Goal: Task Accomplishment & Management: Manage account settings

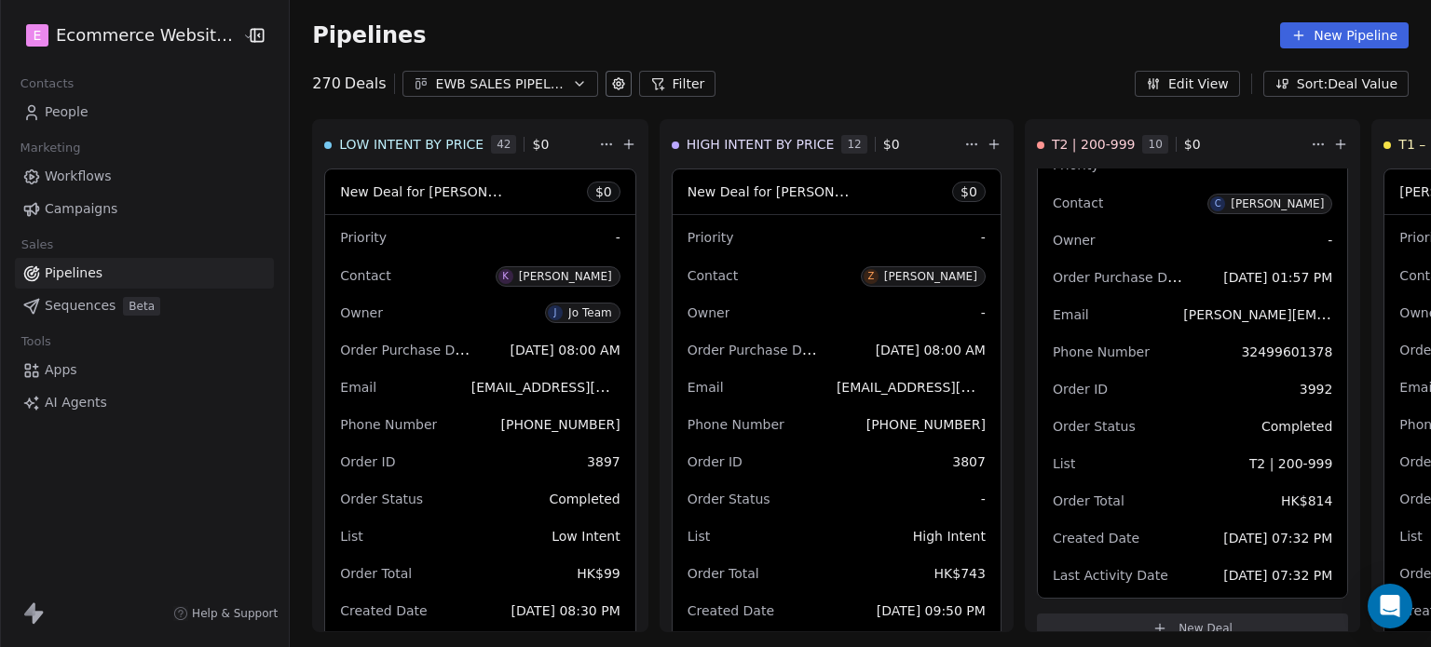
click at [39, 111] on icon at bounding box center [31, 112] width 19 height 19
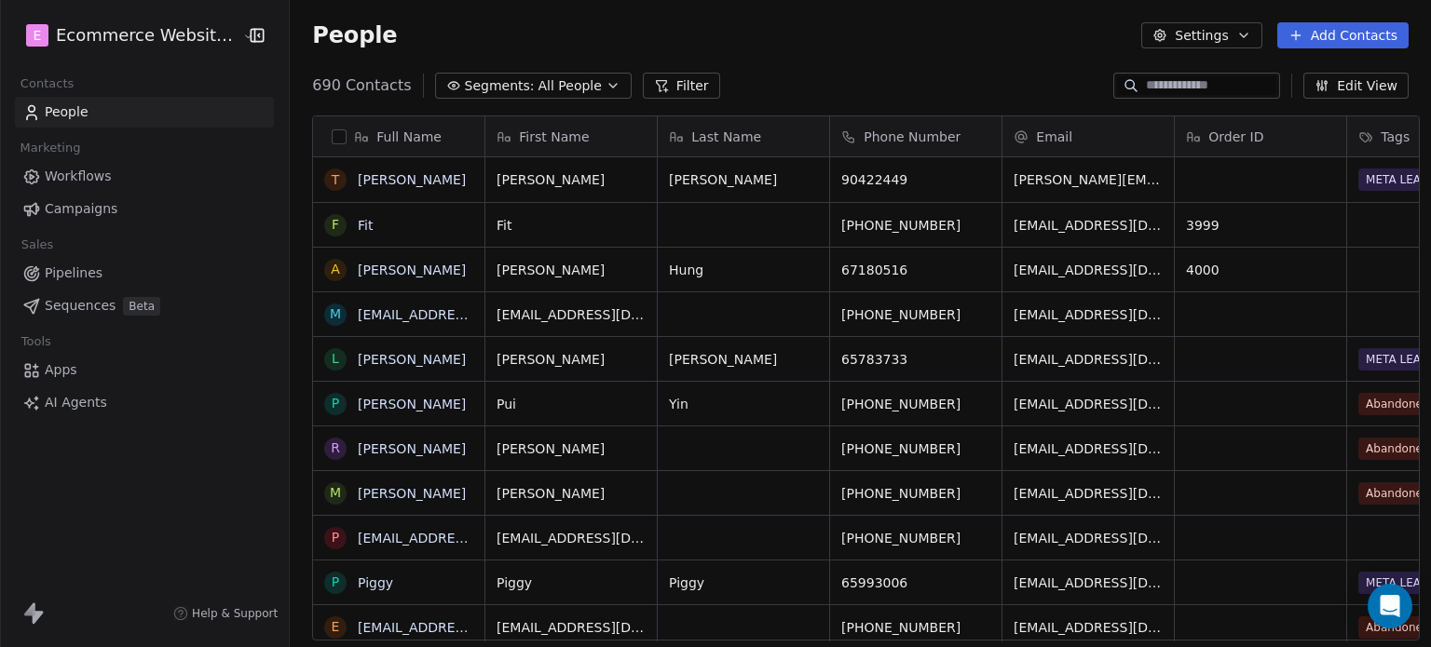
click at [449, 73] on button "Segments: All People" at bounding box center [533, 86] width 197 height 26
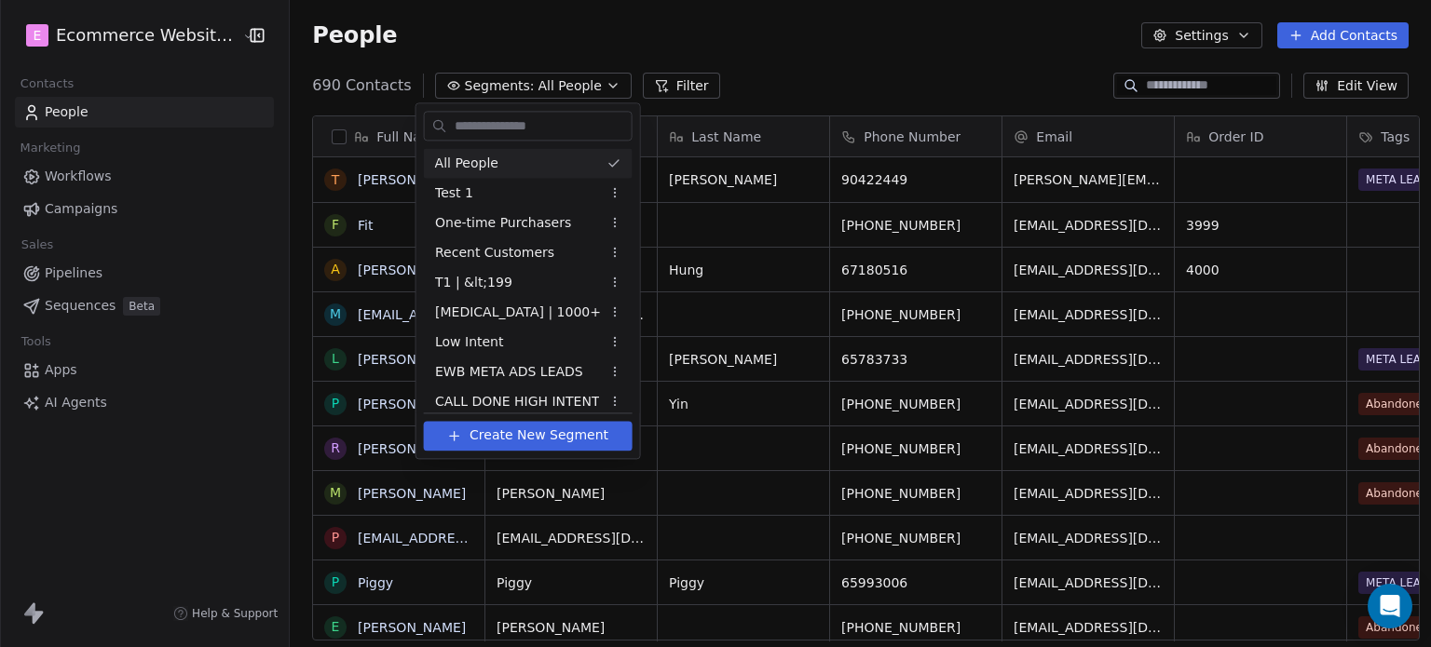
click at [70, 273] on html "E Ecommerce Website Builder Contacts People Marketing Workflows Campaigns Sales…" at bounding box center [715, 323] width 1431 height 647
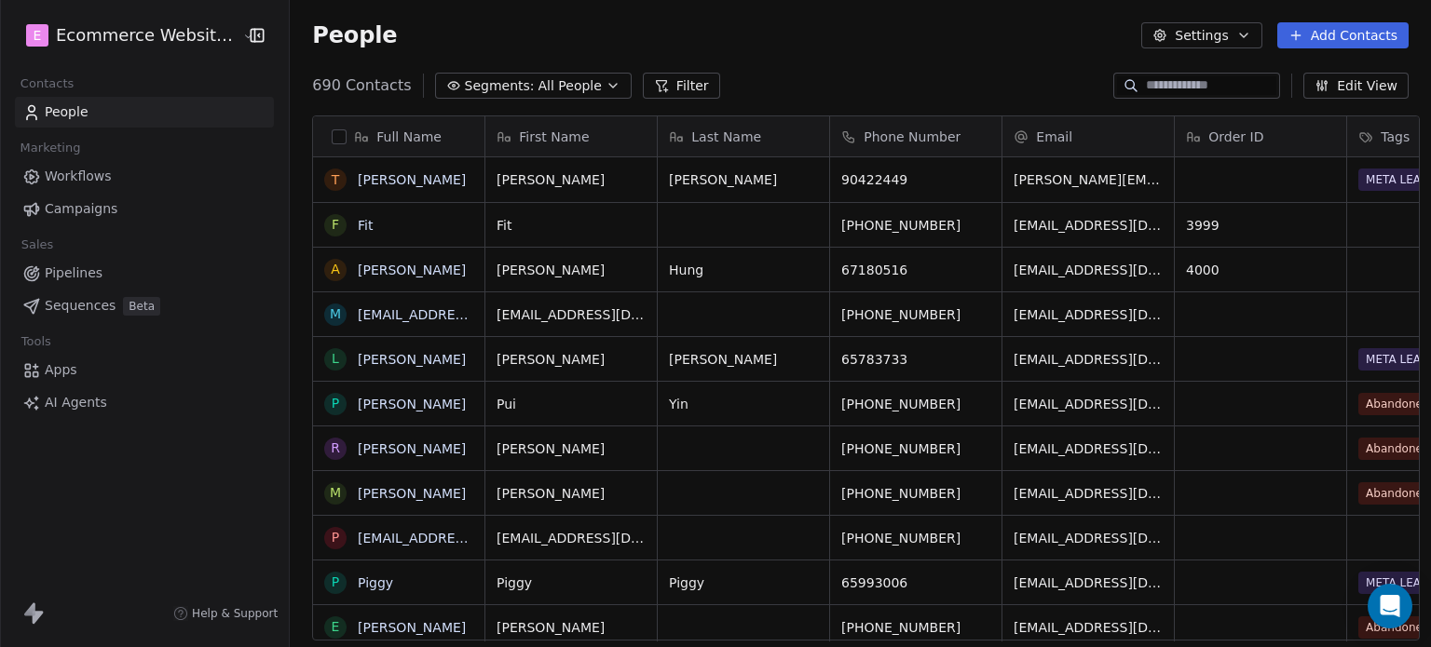
click at [70, 273] on span "Pipelines" at bounding box center [74, 274] width 58 height 20
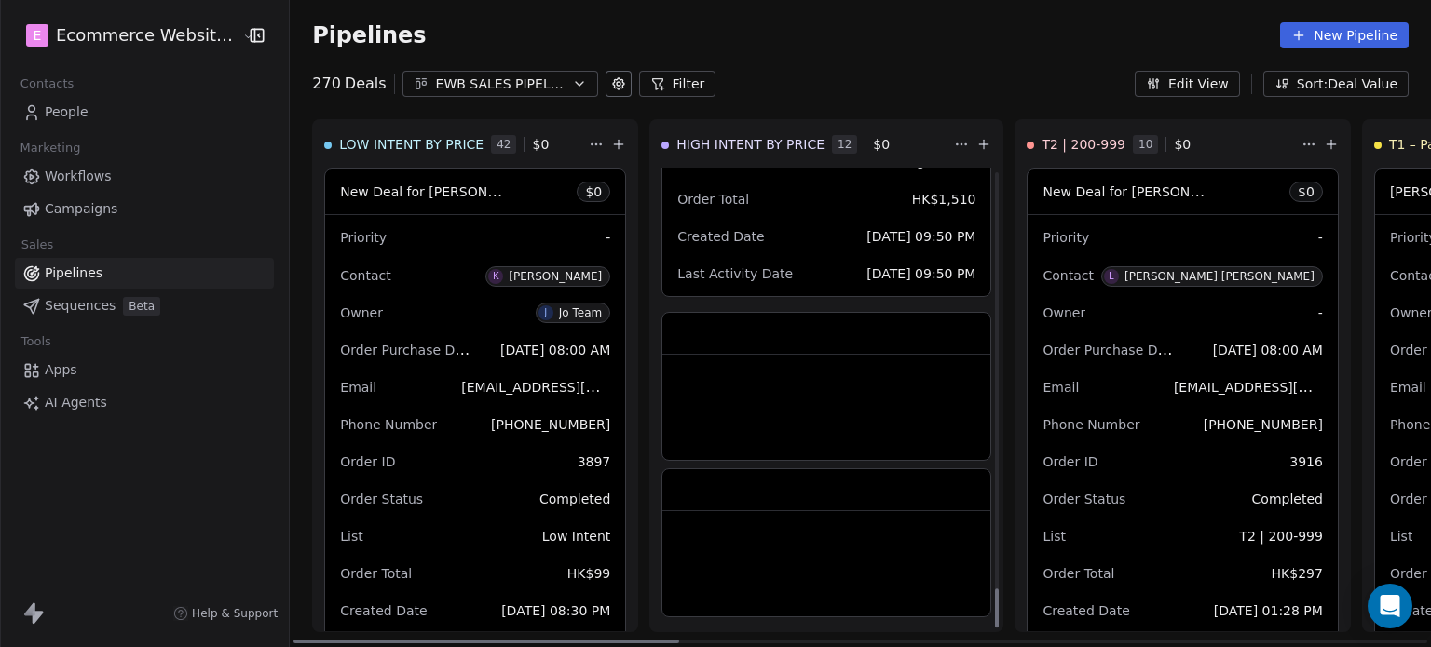
drag, startPoint x: 957, startPoint y: 342, endPoint x: 953, endPoint y: 644, distance: 301.8
click at [995, 628] on div at bounding box center [997, 608] width 4 height 39
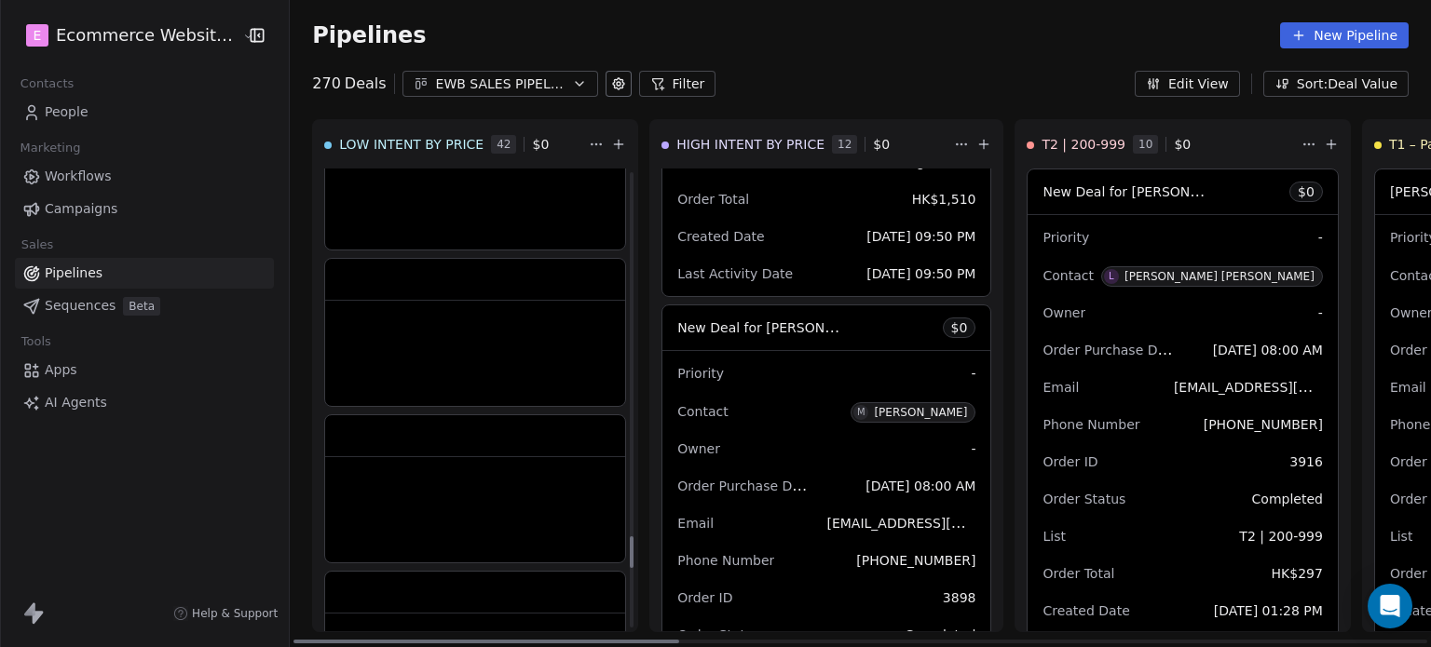
scroll to position [5343, 0]
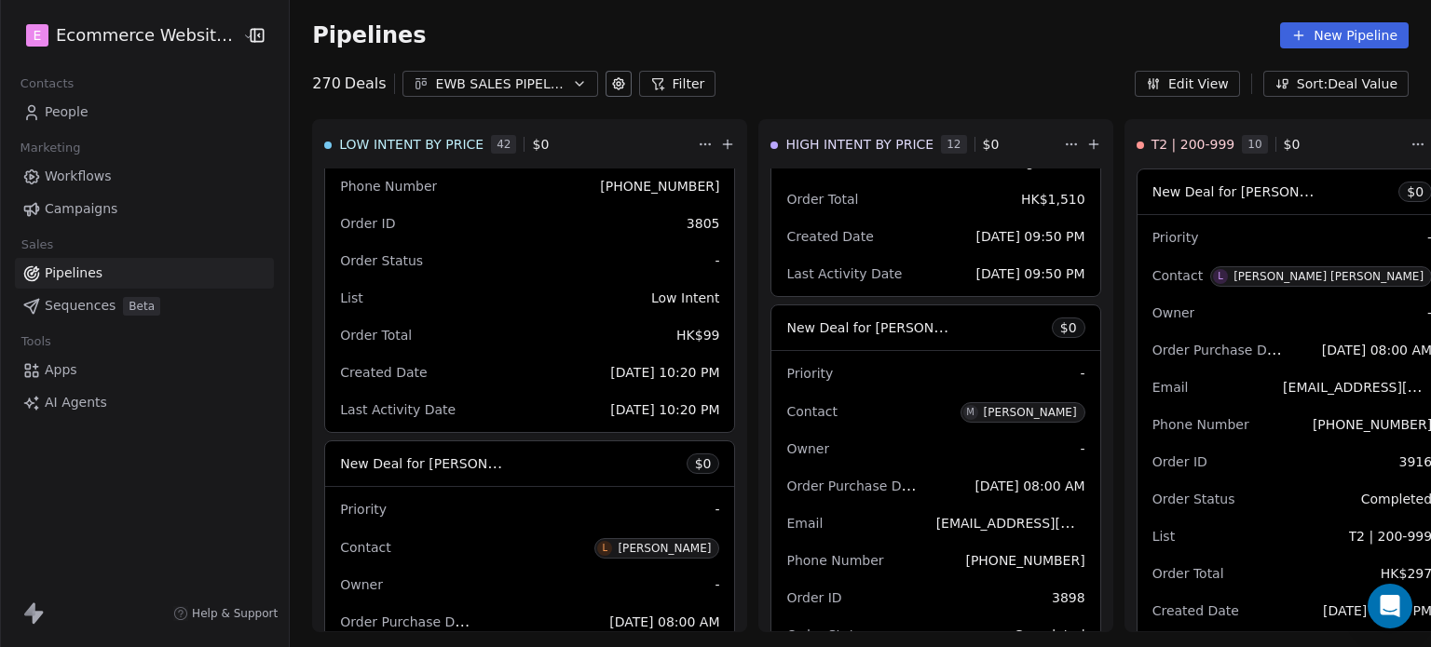
click at [522, 75] on div "EWB SALES PIPELINE 2025" at bounding box center [500, 85] width 129 height 20
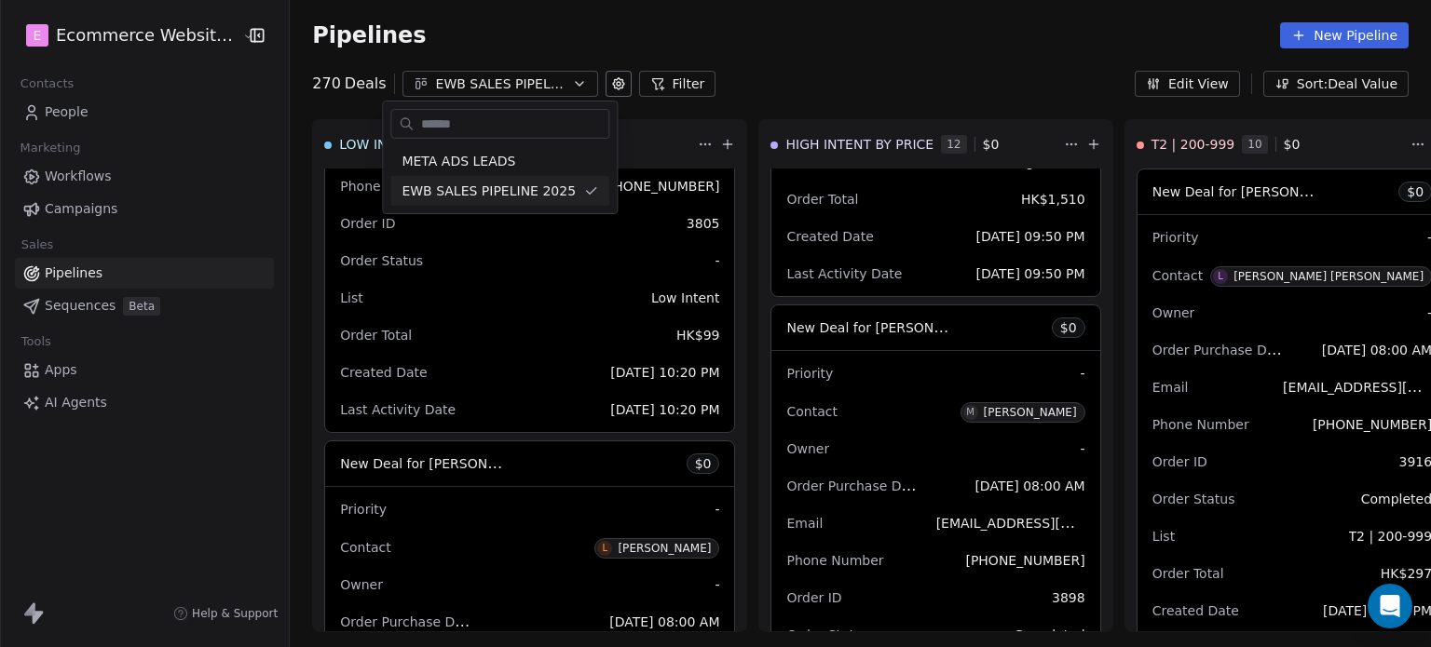
click at [522, 74] on html "E Ecommerce Website Builder Contacts People Marketing Workflows Campaigns Sales…" at bounding box center [715, 323] width 1431 height 647
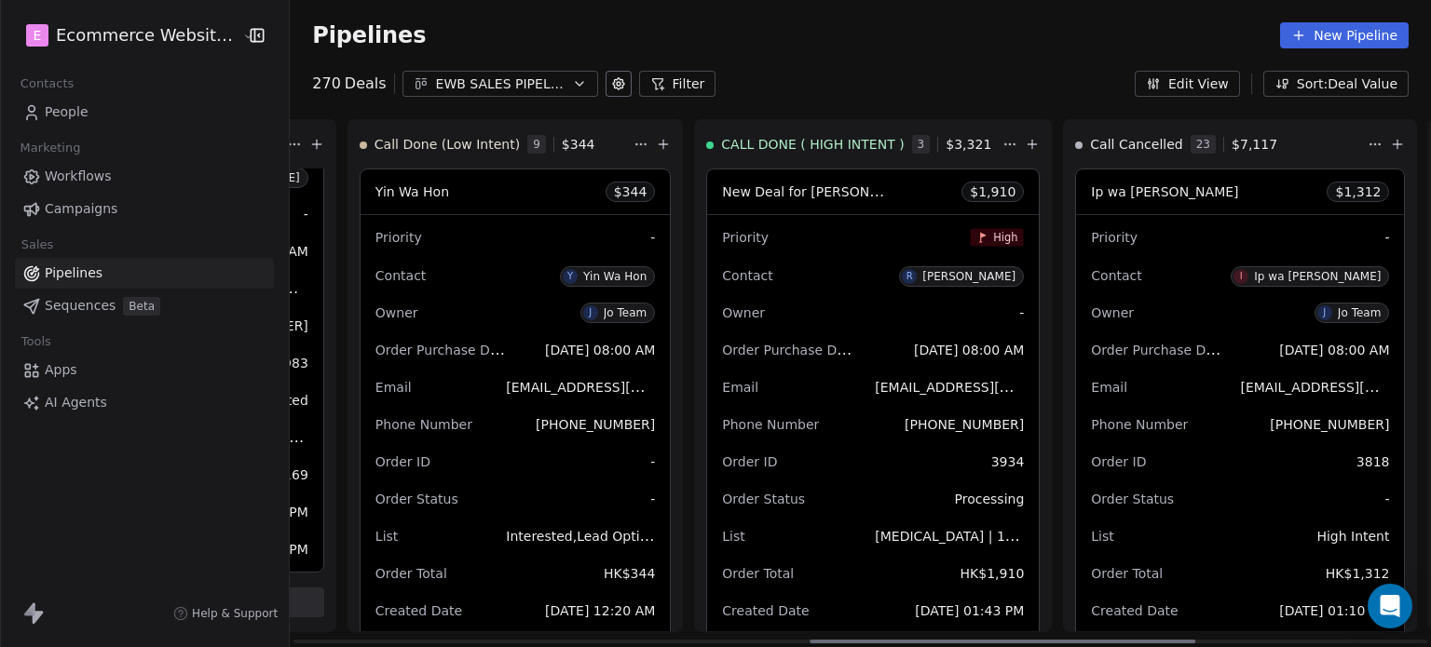
scroll to position [0, 2268]
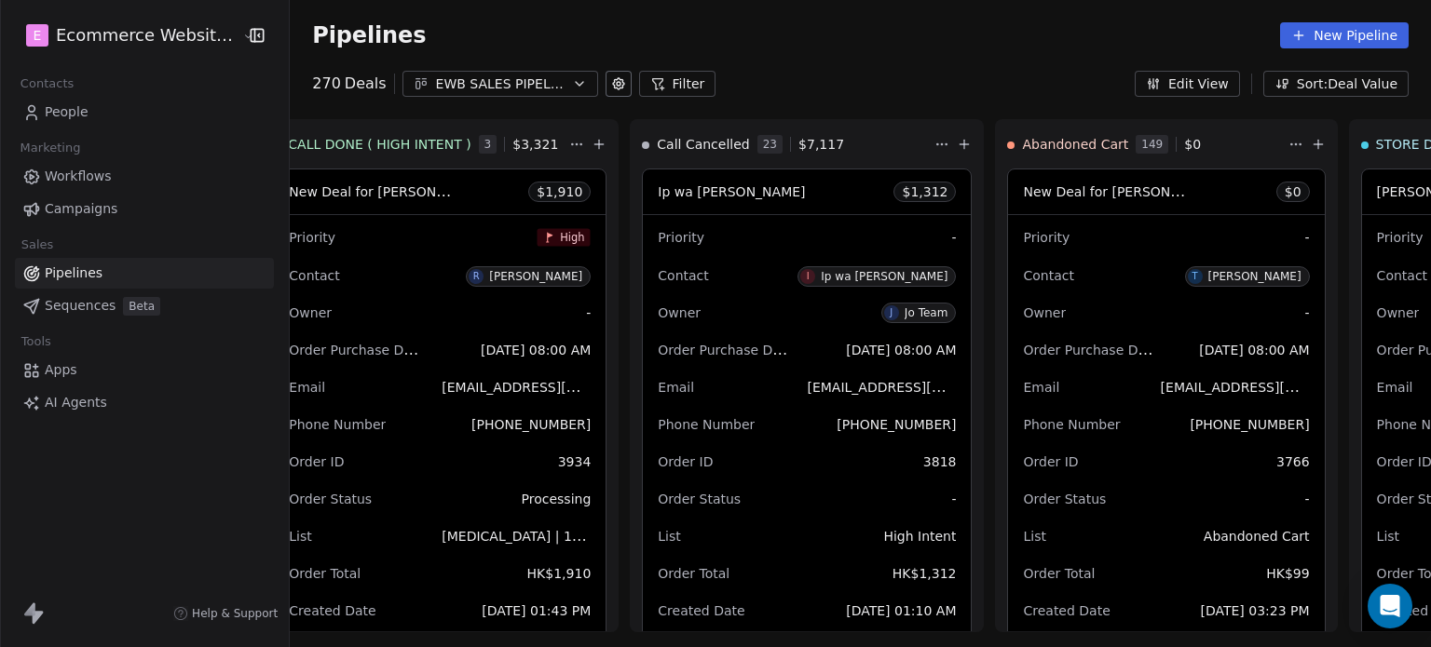
click at [526, 75] on div "EWB SALES PIPELINE 2025" at bounding box center [500, 85] width 129 height 20
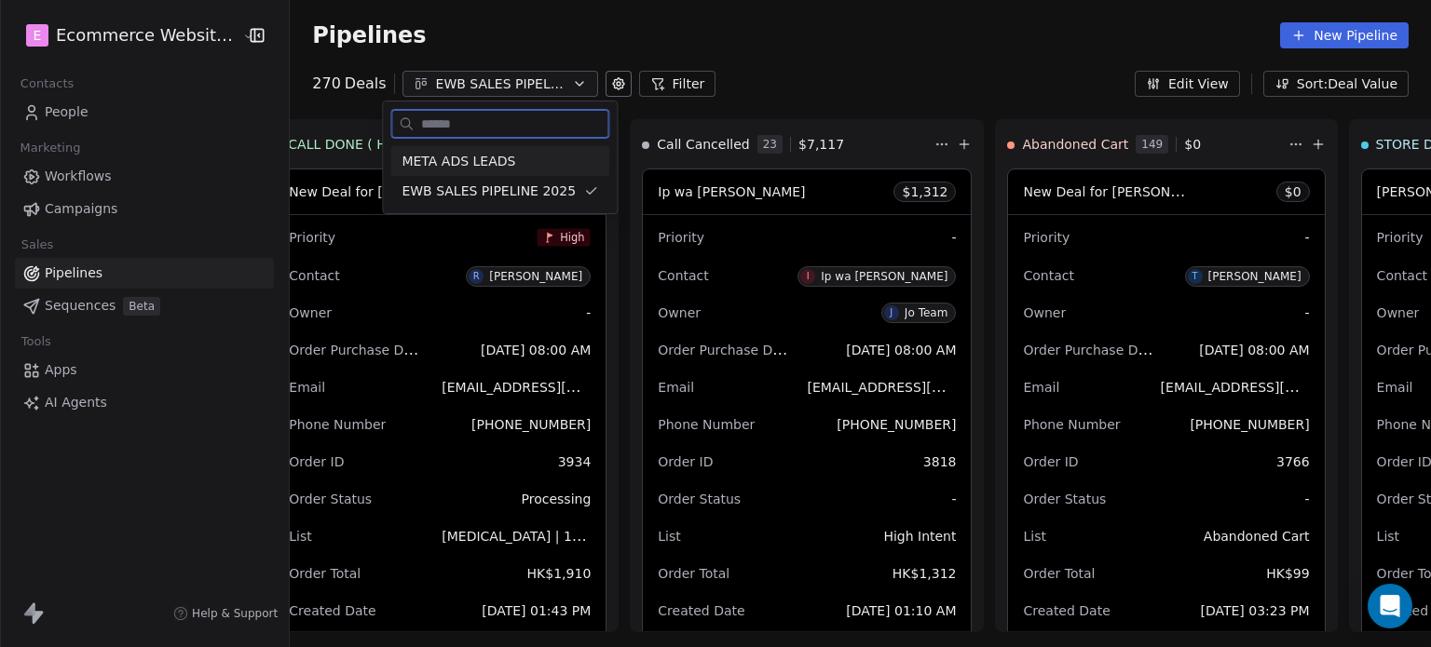
click at [504, 148] on div "META ADS LEADS" at bounding box center [499, 161] width 219 height 30
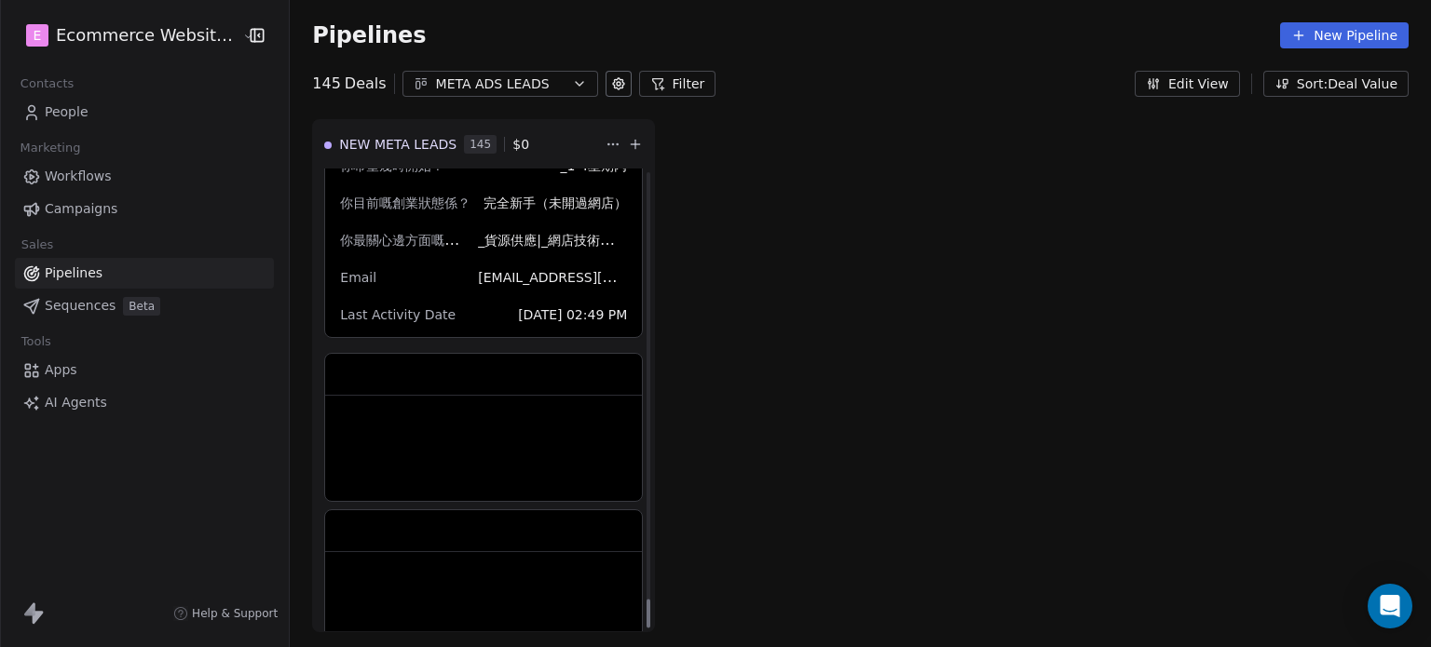
scroll to position [6953, 0]
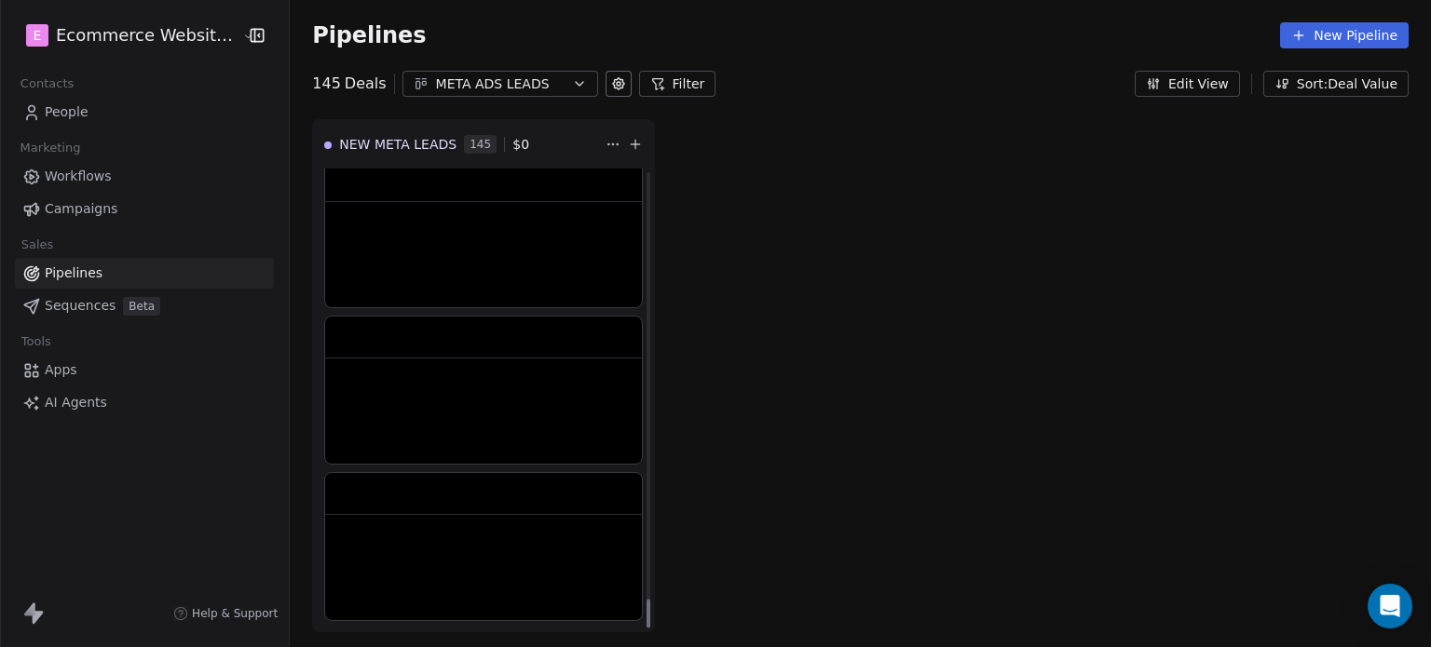
drag, startPoint x: 638, startPoint y: 321, endPoint x: 628, endPoint y: 652, distance: 330.9
click at [646, 628] on div at bounding box center [648, 613] width 4 height 29
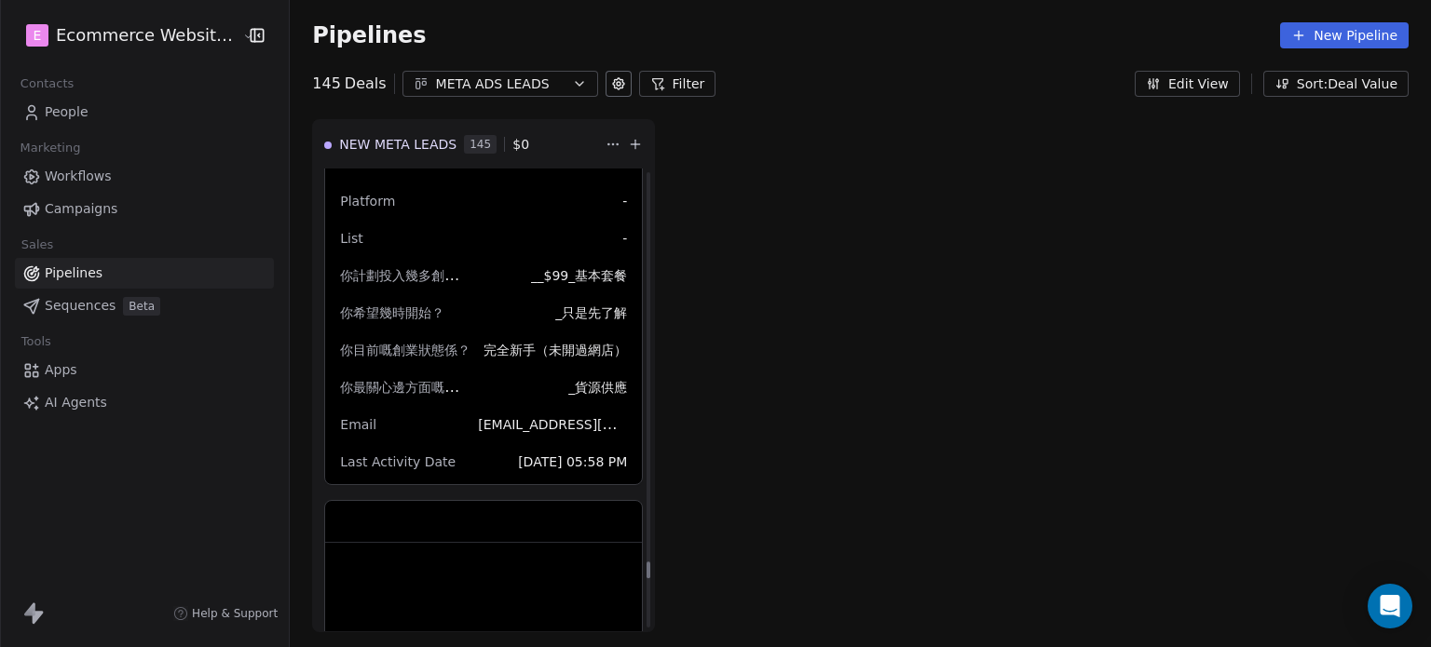
scroll to position [12790, 0]
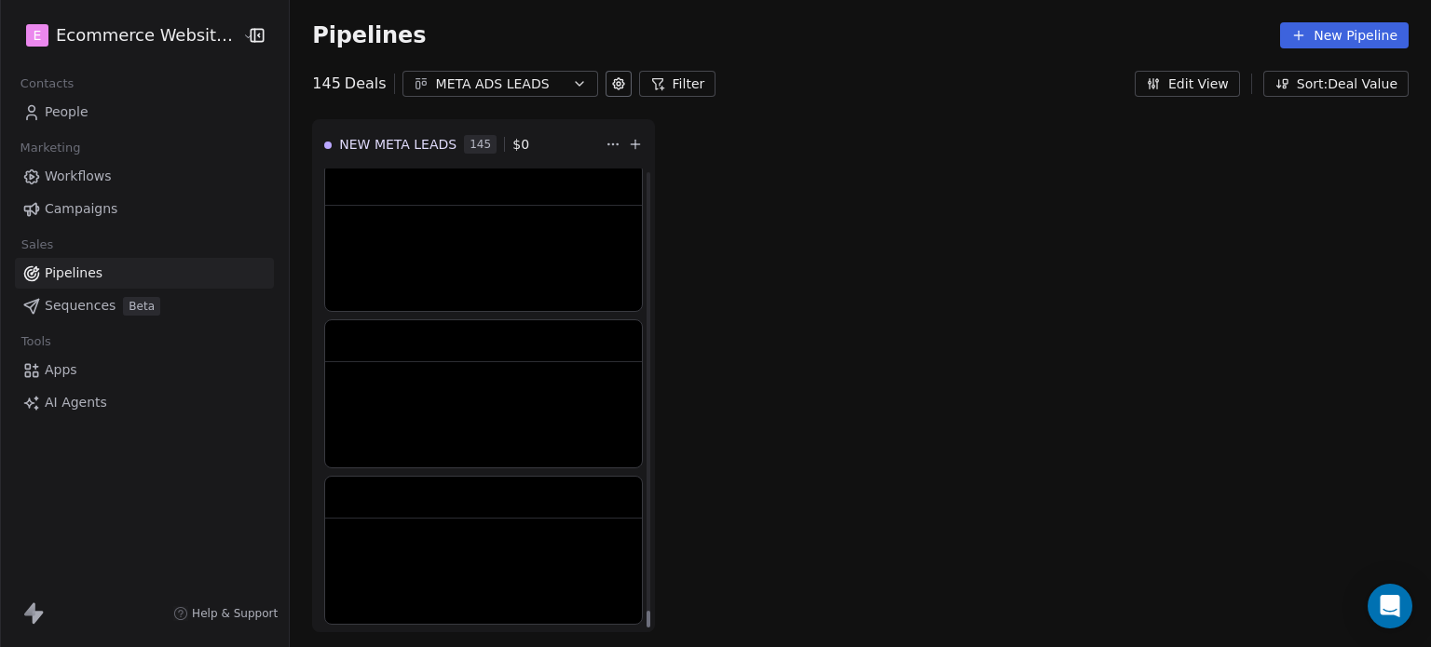
drag, startPoint x: 632, startPoint y: 498, endPoint x: 638, endPoint y: 626, distance: 127.8
click at [646, 628] on div at bounding box center [648, 619] width 4 height 17
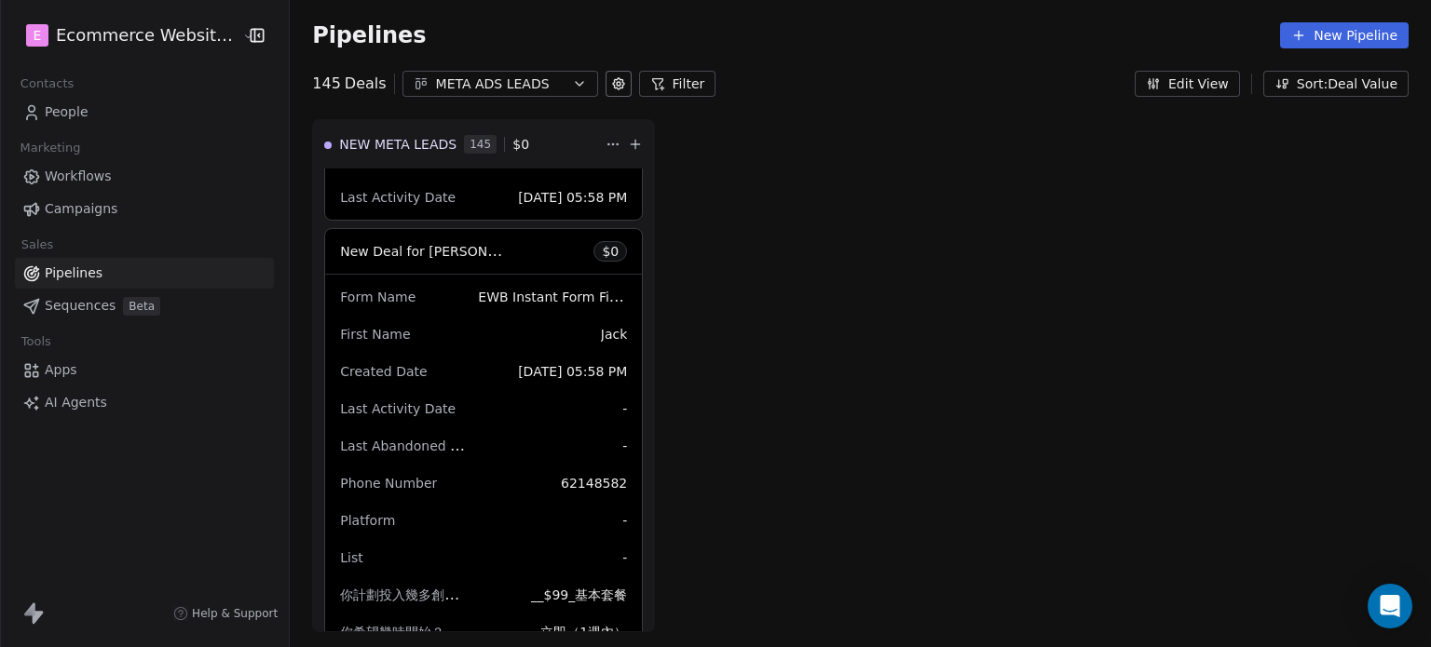
drag, startPoint x: 641, startPoint y: 609, endPoint x: 641, endPoint y: 628, distance: 18.6
click at [641, 628] on div "New Deal for [PERSON_NAME] $ 0 Form Name EWB Instant Form Final First Name [PER…" at bounding box center [483, 400] width 341 height 463
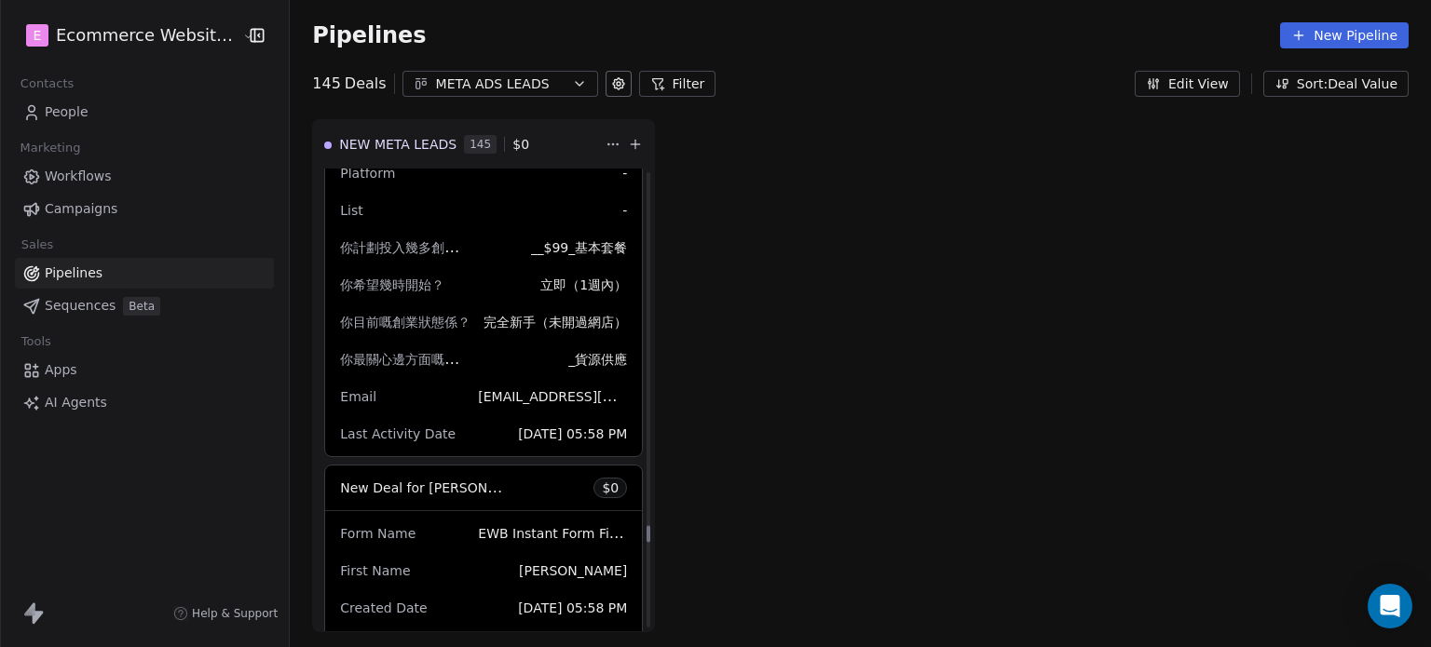
scroll to position [13815, 0]
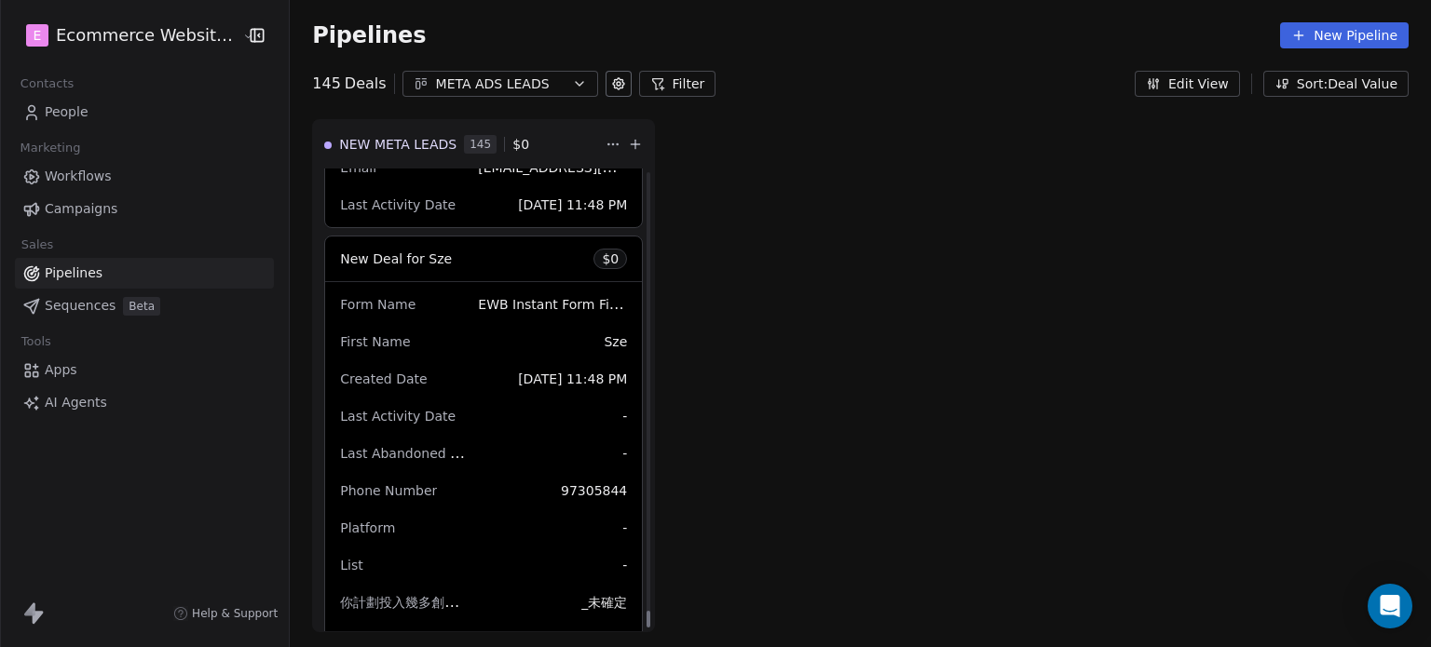
drag, startPoint x: 637, startPoint y: 528, endPoint x: 622, endPoint y: 623, distance: 96.2
click at [646, 628] on div at bounding box center [648, 619] width 4 height 17
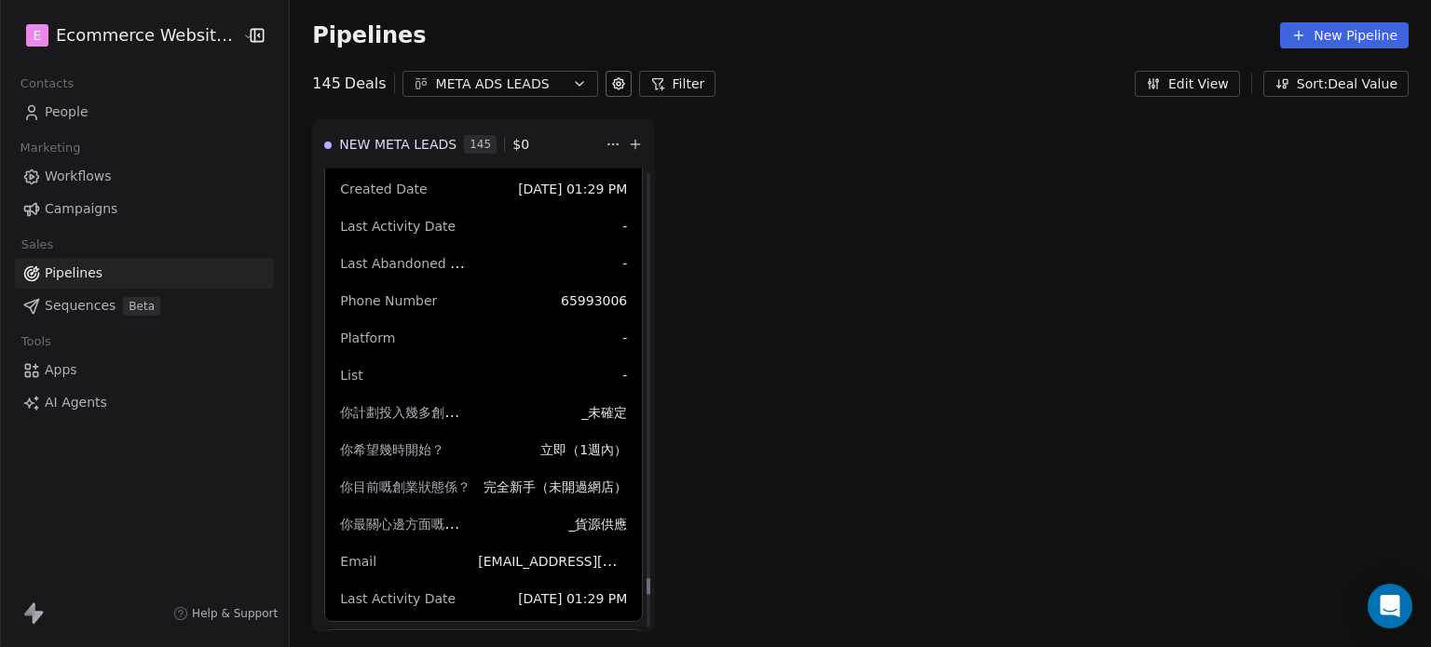
scroll to position [42161, 0]
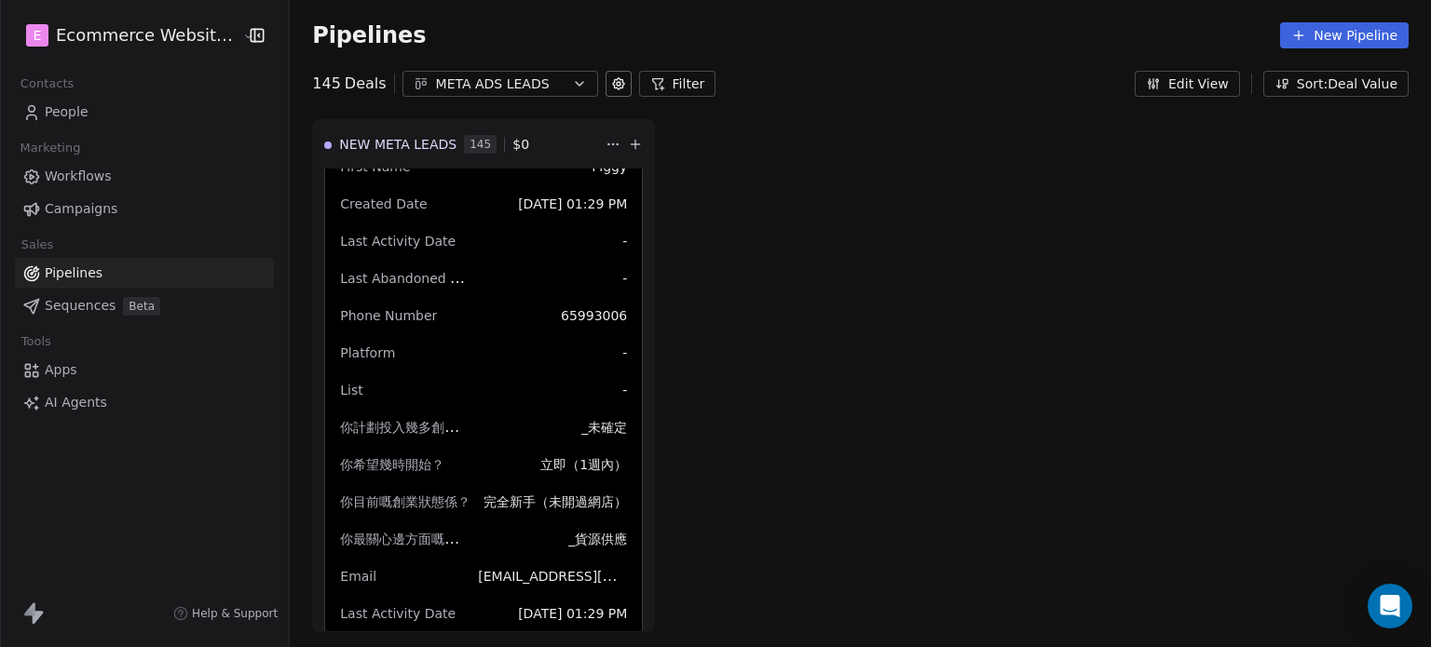
click at [100, 102] on link "People" at bounding box center [144, 112] width 259 height 31
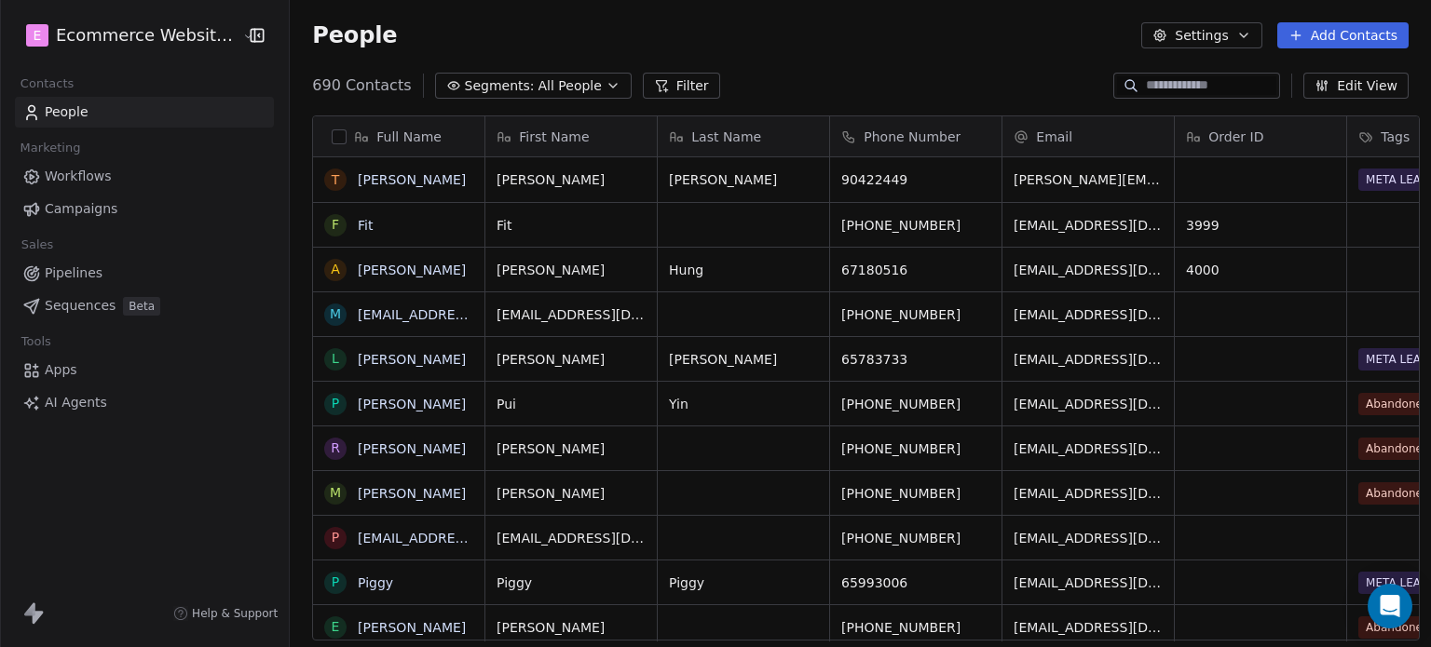
scroll to position [555, 1137]
click at [1191, 79] on input at bounding box center [1211, 85] width 130 height 19
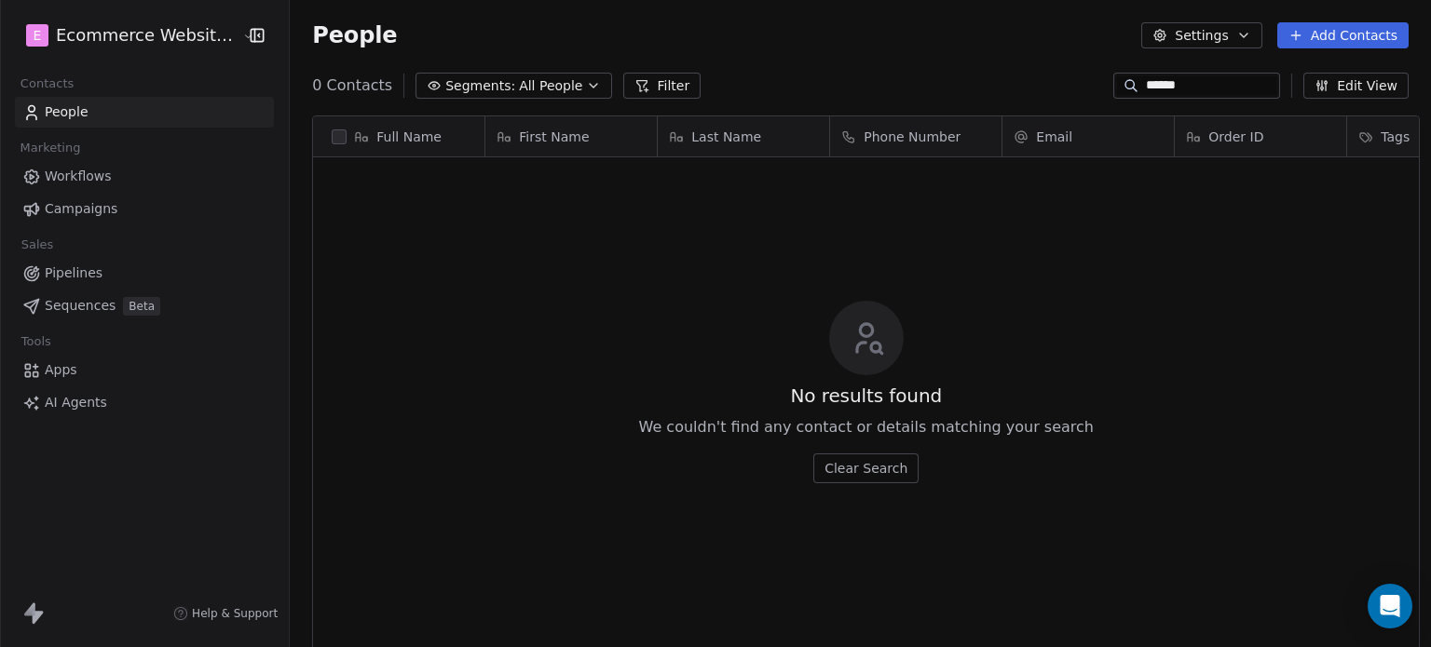
type input "******"
click at [92, 271] on span "Pipelines" at bounding box center [74, 274] width 58 height 20
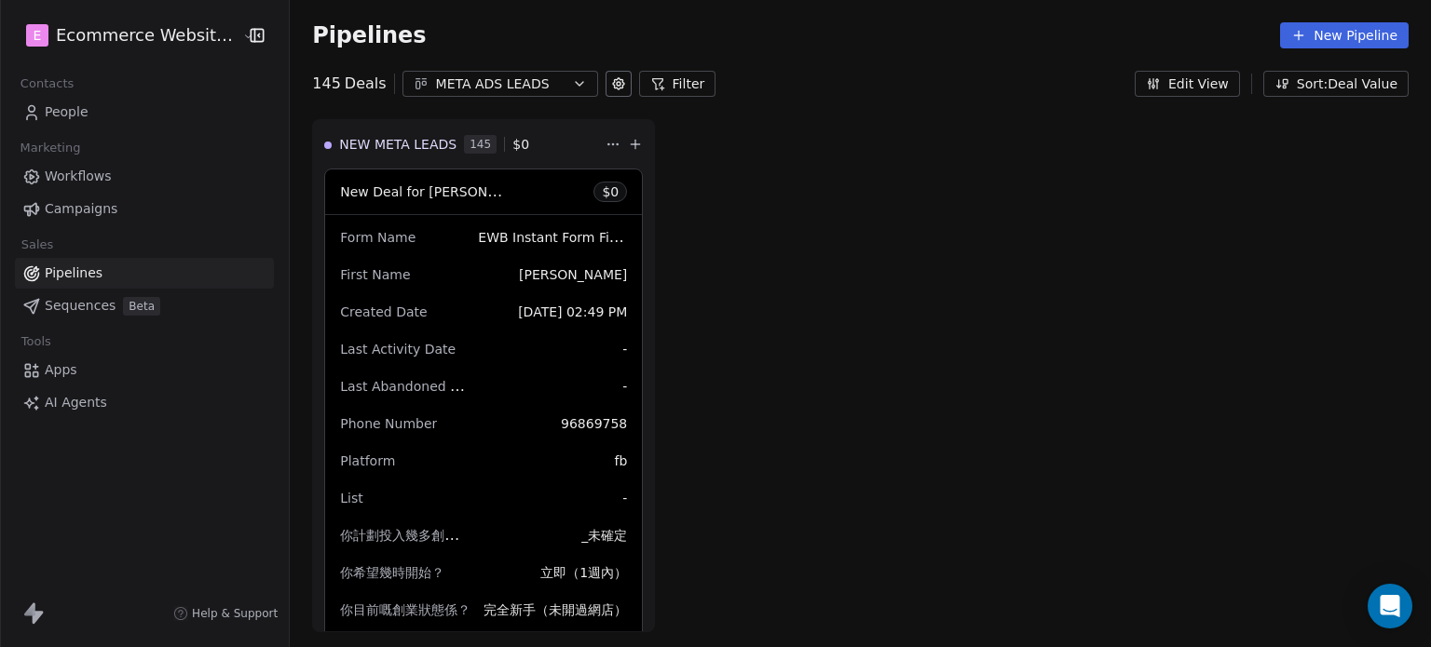
click at [518, 78] on div "META ADS LEADS" at bounding box center [500, 85] width 129 height 20
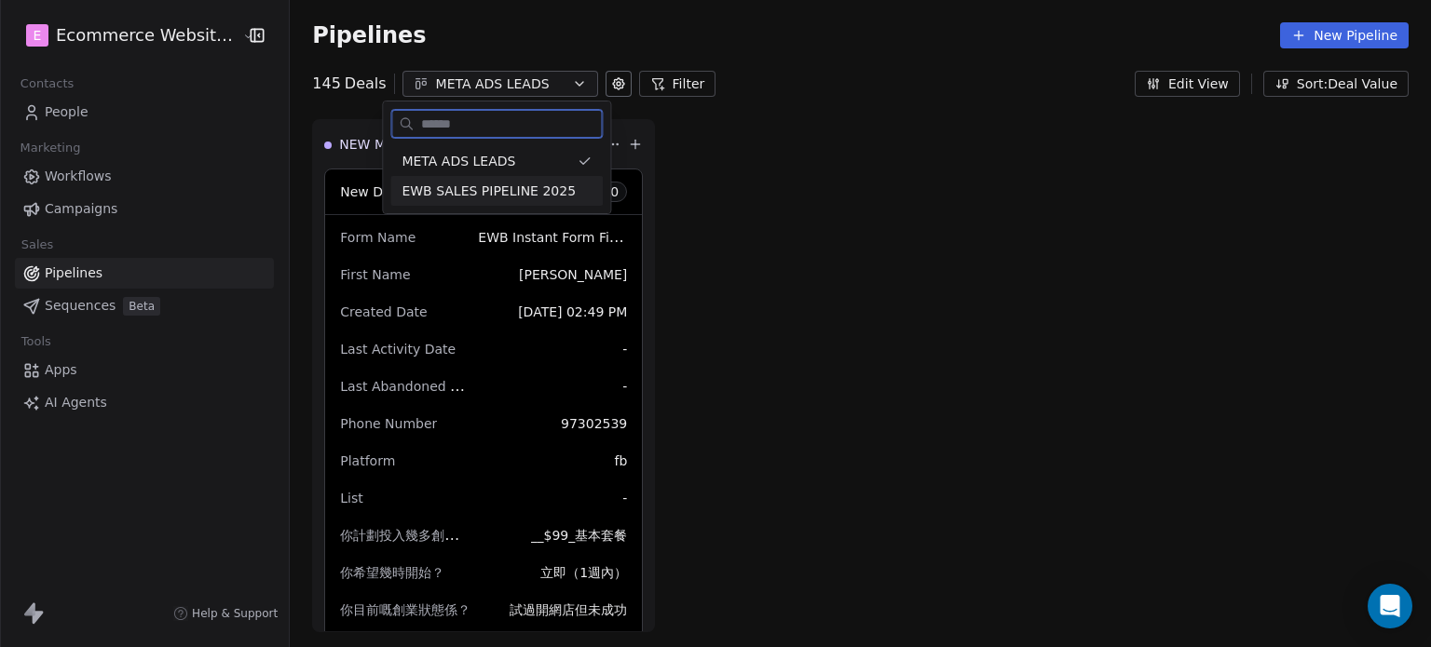
click at [486, 182] on span "EWB SALES PIPELINE 2025" at bounding box center [488, 192] width 174 height 20
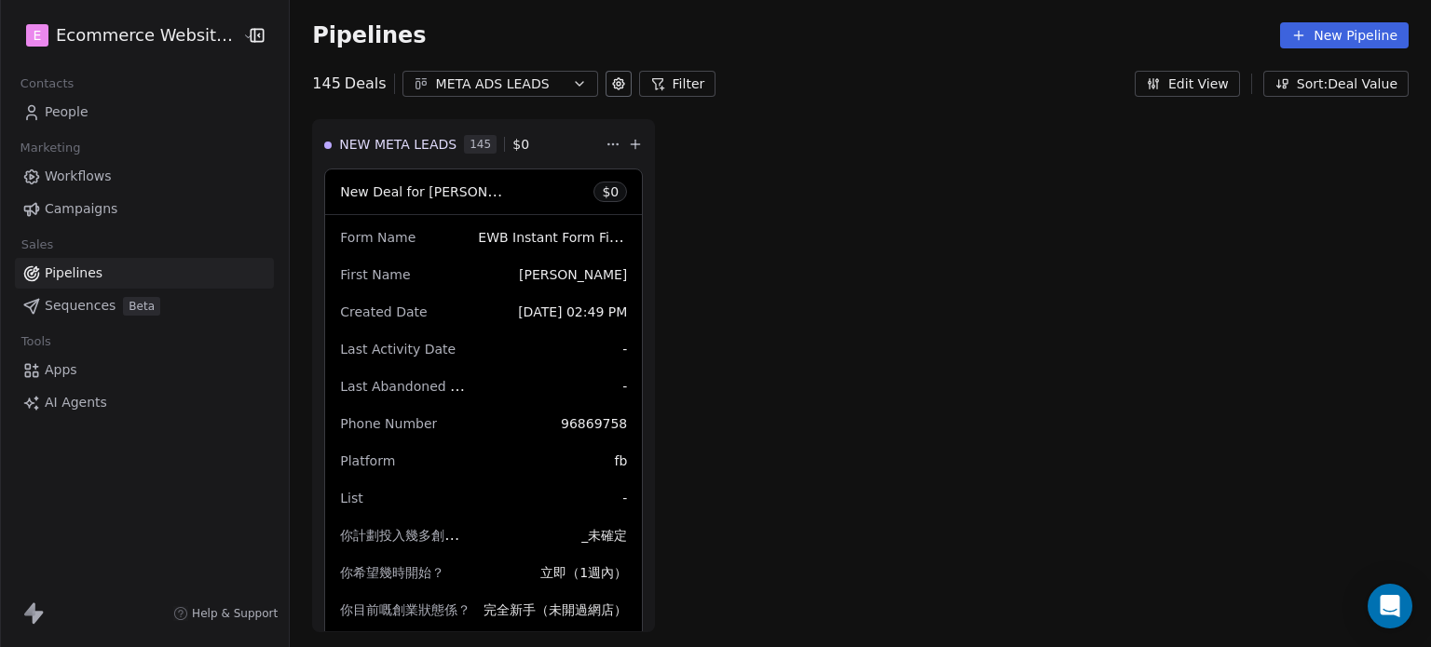
click at [142, 98] on link "People" at bounding box center [144, 112] width 259 height 31
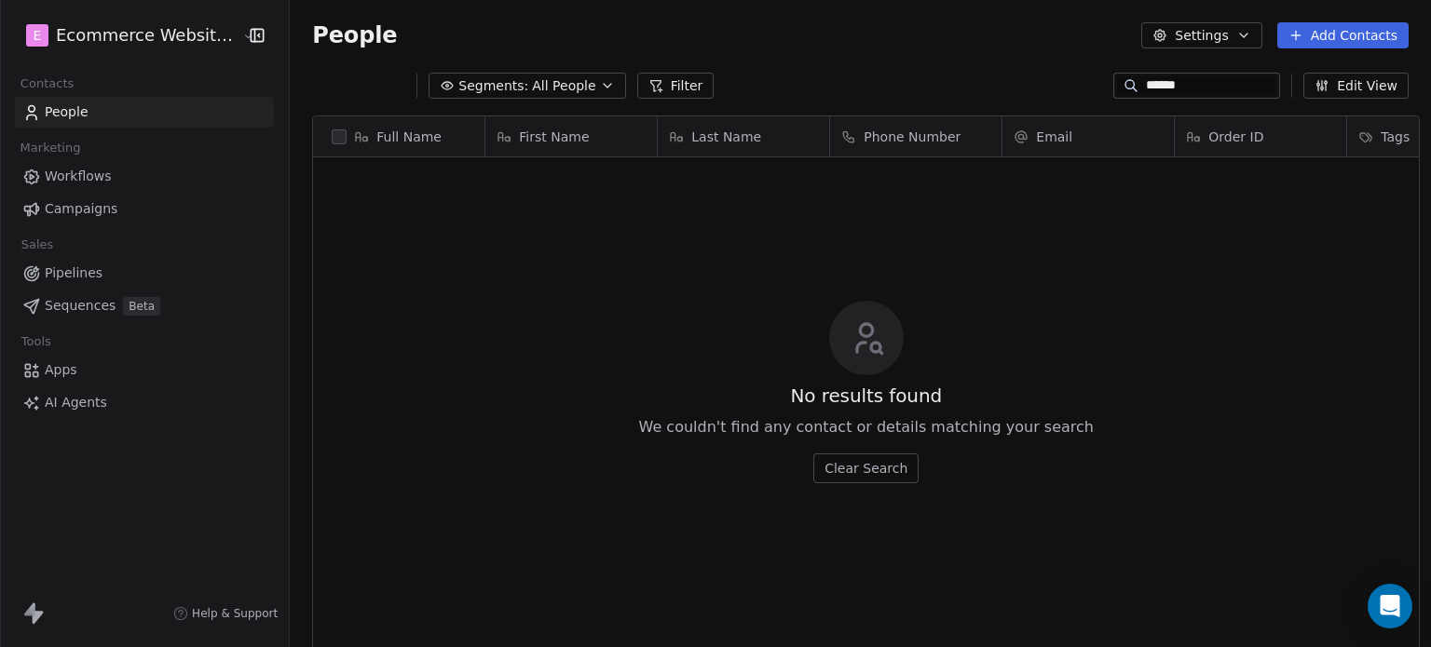
scroll to position [555, 1137]
click at [1186, 80] on input "******" at bounding box center [1211, 85] width 130 height 19
type input "*"
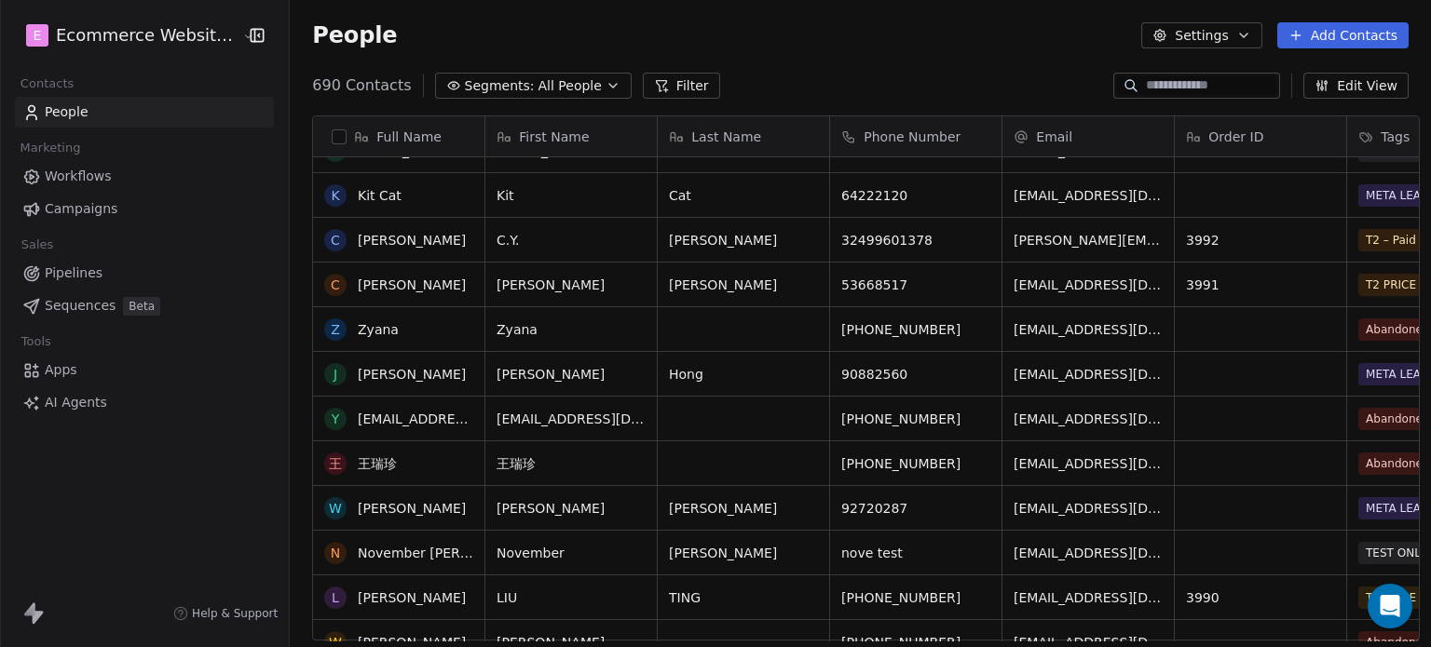
scroll to position [583, 0]
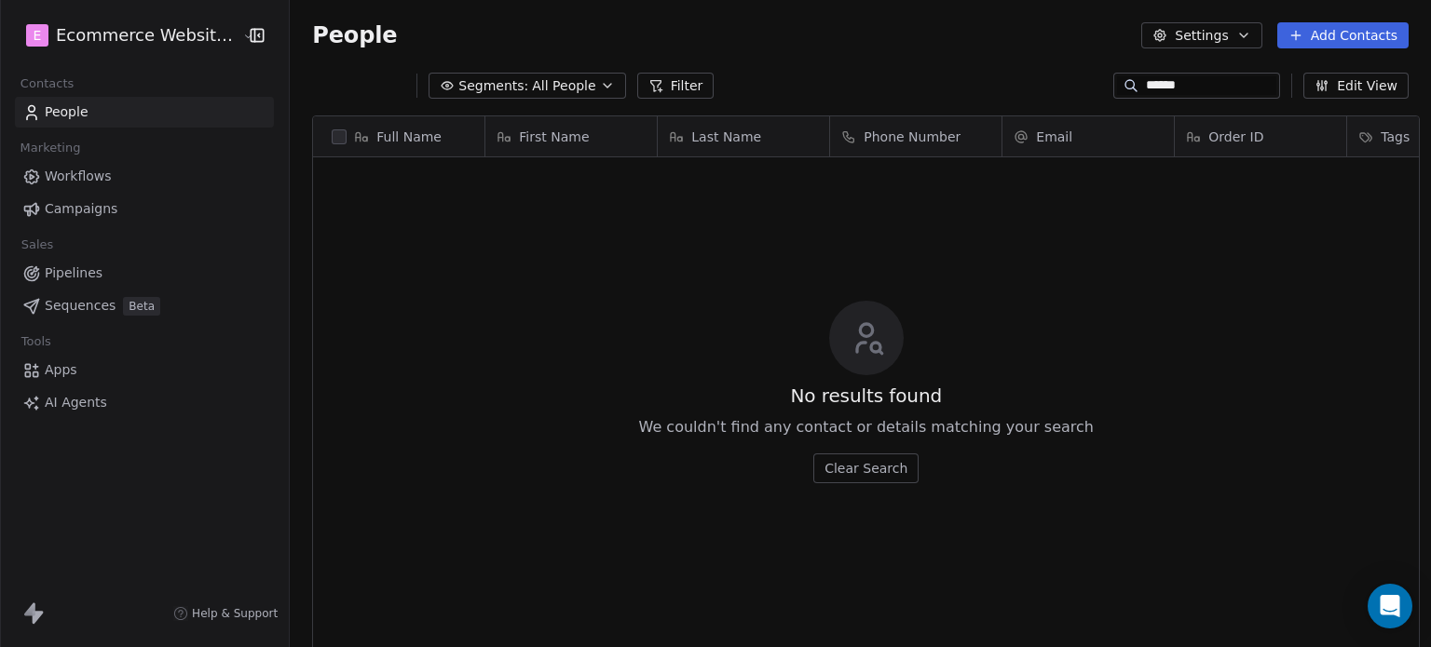
drag, startPoint x: 1219, startPoint y: 81, endPoint x: 1119, endPoint y: 89, distance: 101.0
click at [1119, 89] on div "******" at bounding box center [1196, 86] width 167 height 26
drag, startPoint x: 1119, startPoint y: 85, endPoint x: 1207, endPoint y: 77, distance: 88.8
click at [1207, 77] on div "******" at bounding box center [1196, 86] width 167 height 26
click at [1218, 90] on input "******" at bounding box center [1211, 85] width 130 height 19
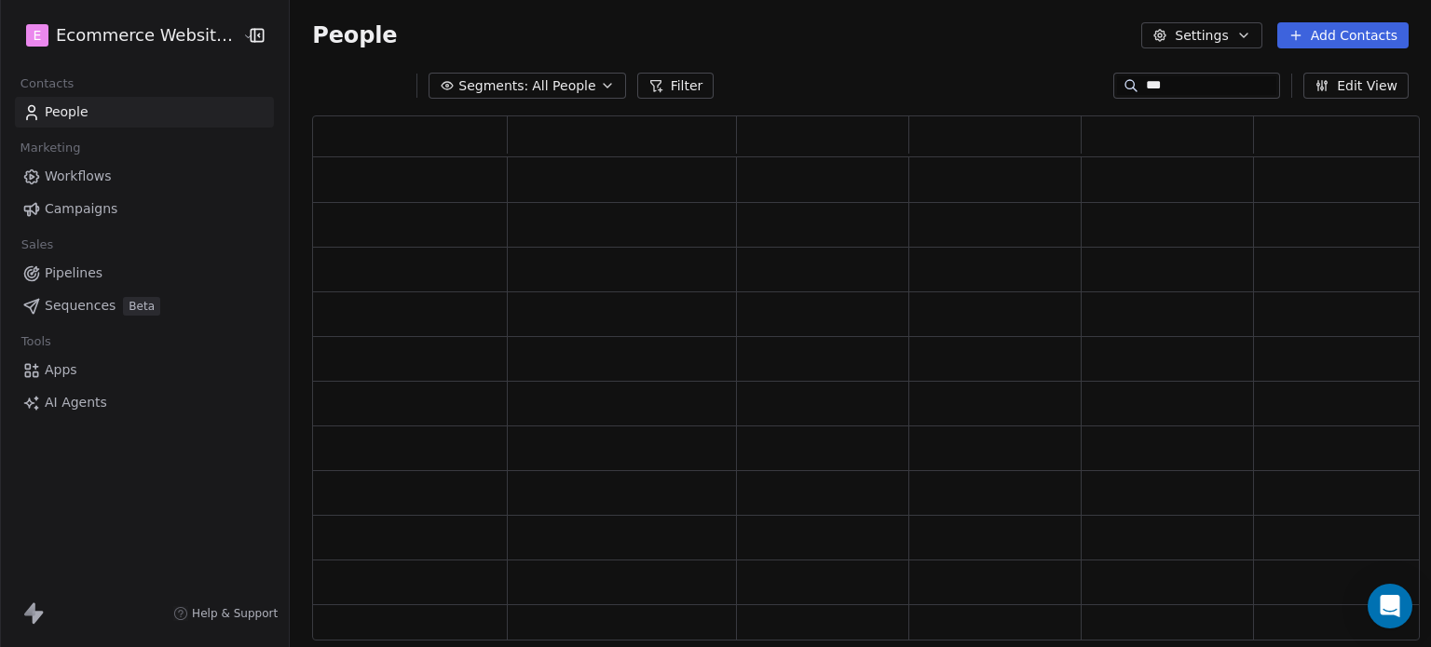
scroll to position [510, 1093]
type input "*"
paste input "********"
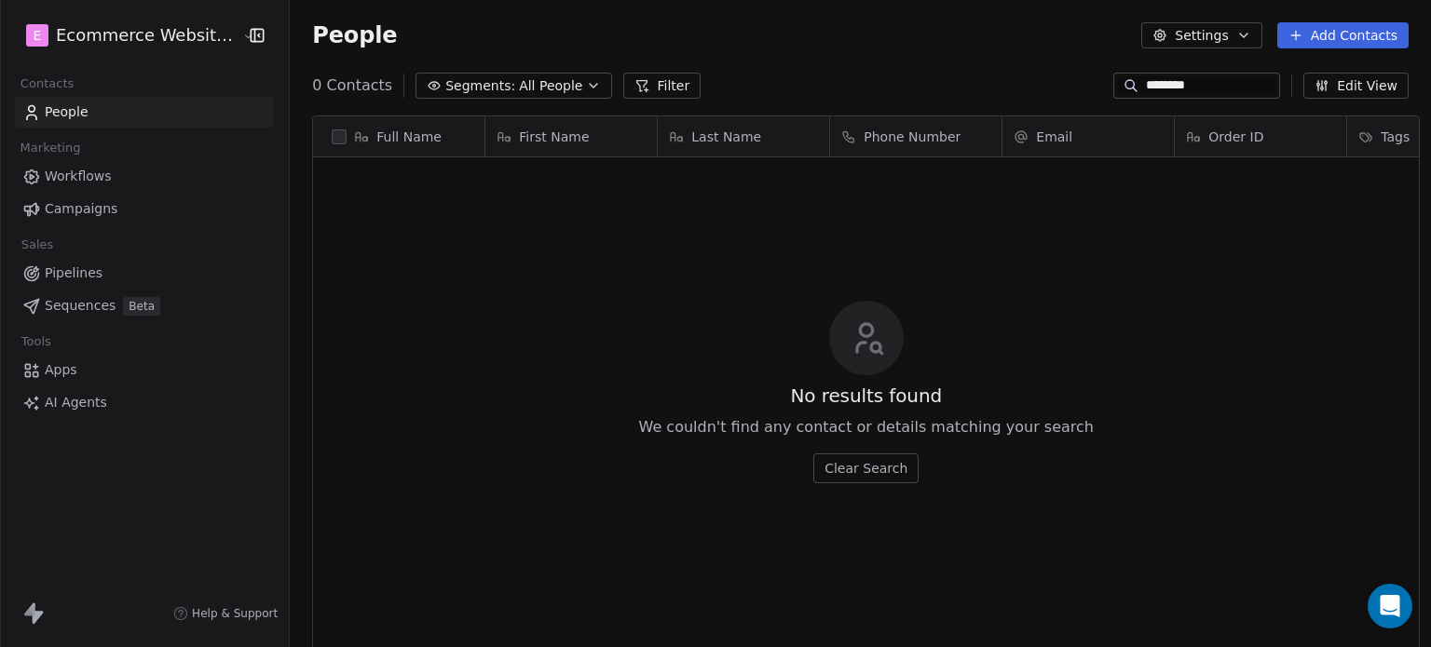
scroll to position [555, 1137]
drag, startPoint x: 1196, startPoint y: 85, endPoint x: 1103, endPoint y: 91, distance: 93.4
click at [1113, 91] on div "********" at bounding box center [1196, 86] width 167 height 26
paste input "**********"
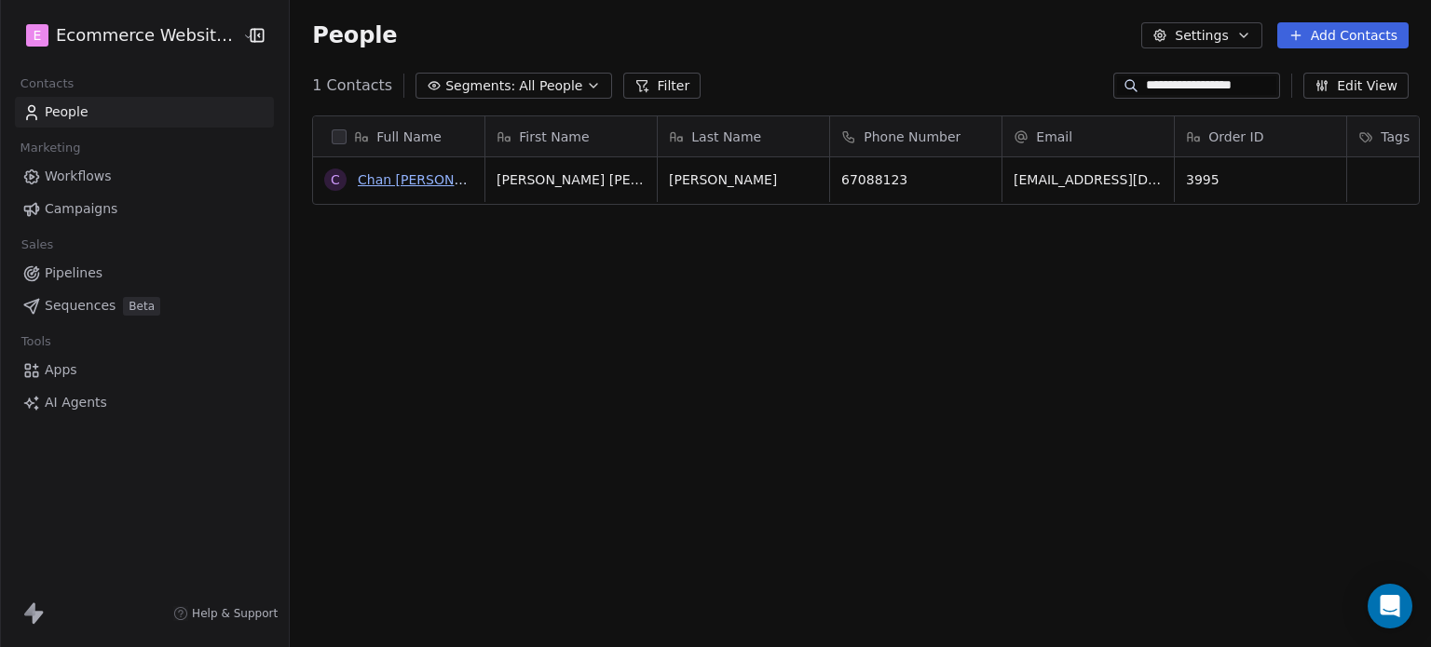
type input "**********"
click at [414, 181] on link "Chan [PERSON_NAME] [PERSON_NAME]" at bounding box center [487, 179] width 259 height 15
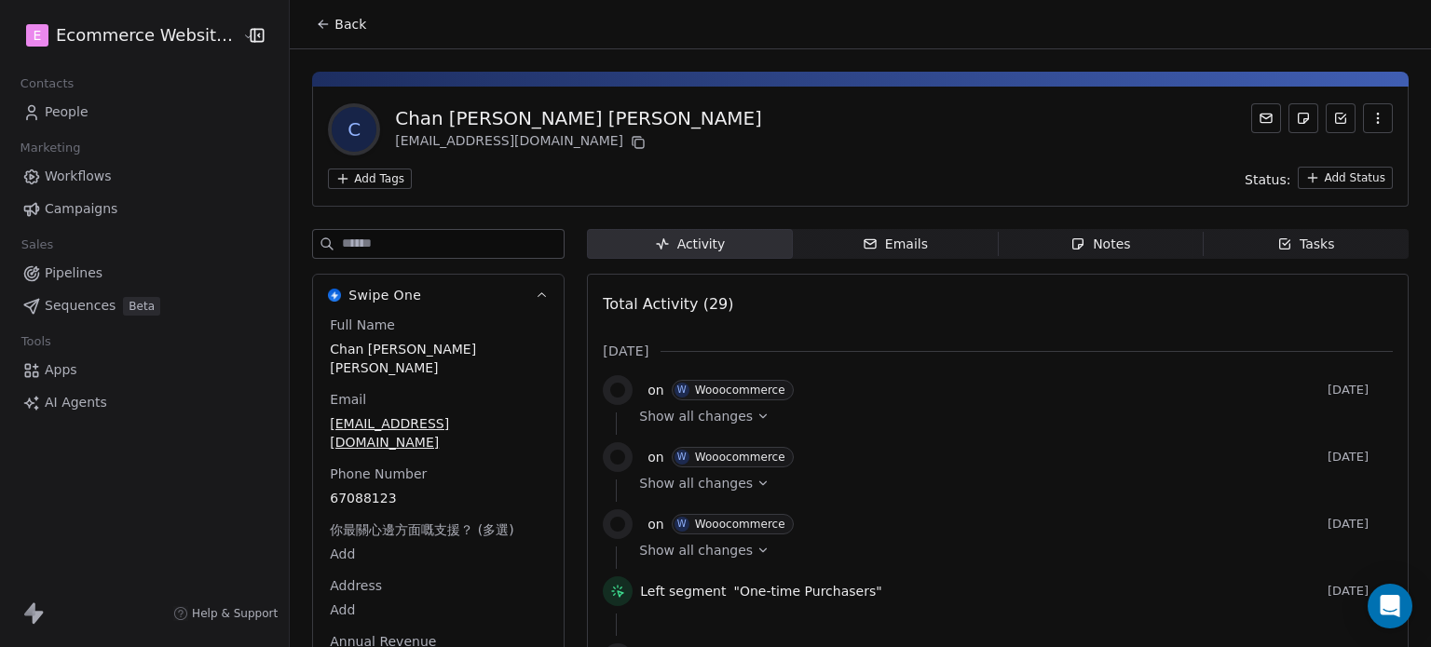
click at [1272, 230] on span "Tasks Tasks" at bounding box center [1306, 244] width 205 height 30
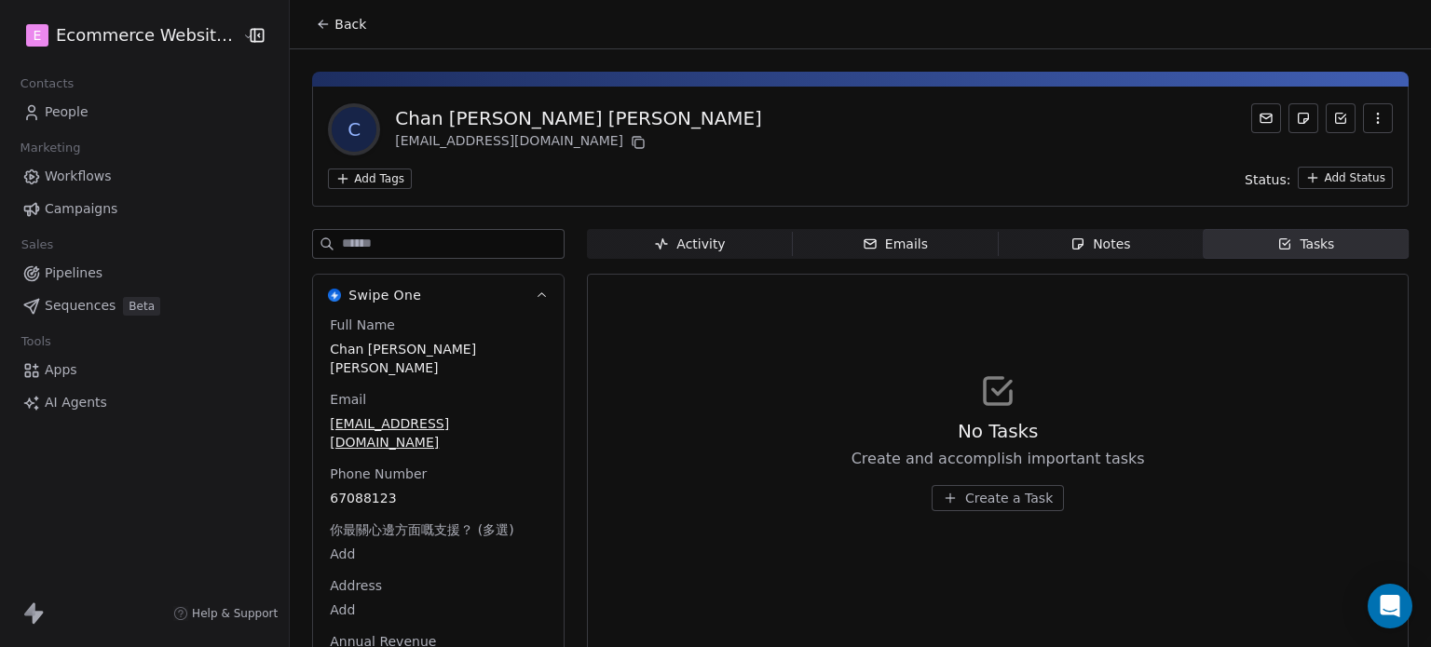
click at [1095, 243] on div "Notes" at bounding box center [1100, 245] width 60 height 20
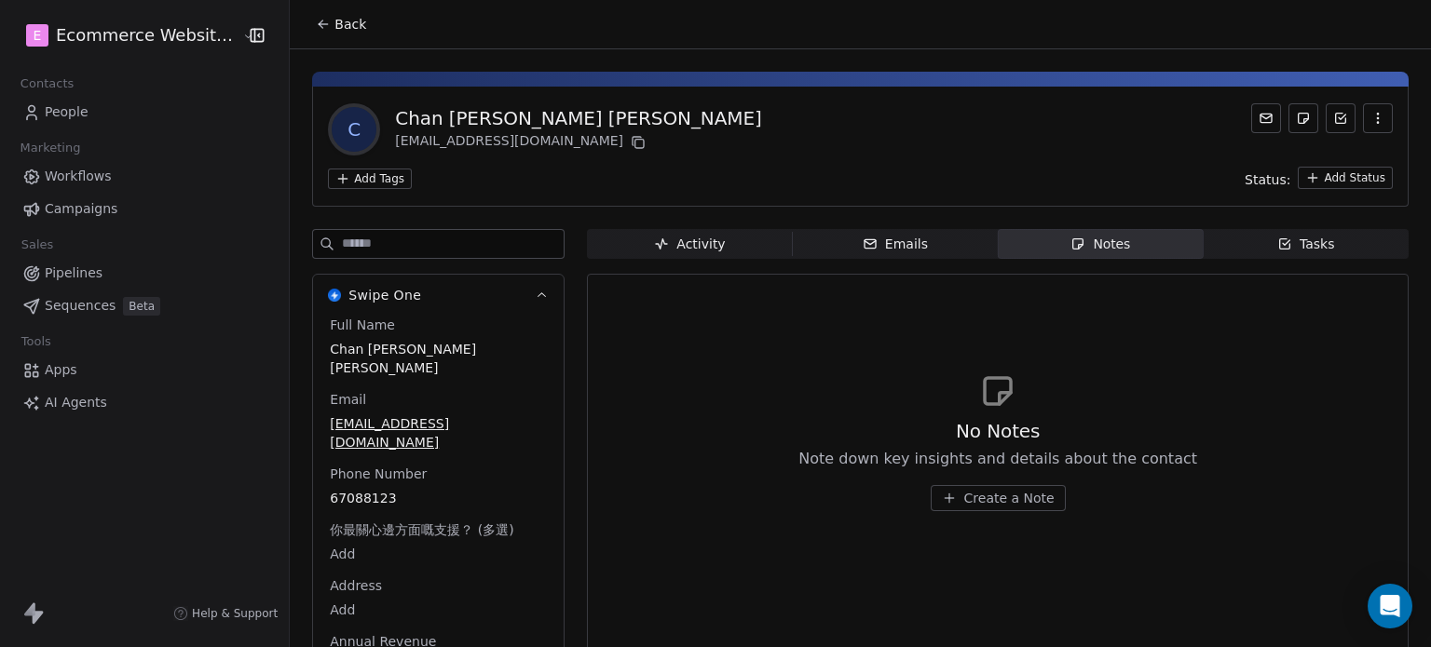
click at [868, 245] on div "Emails" at bounding box center [895, 245] width 65 height 20
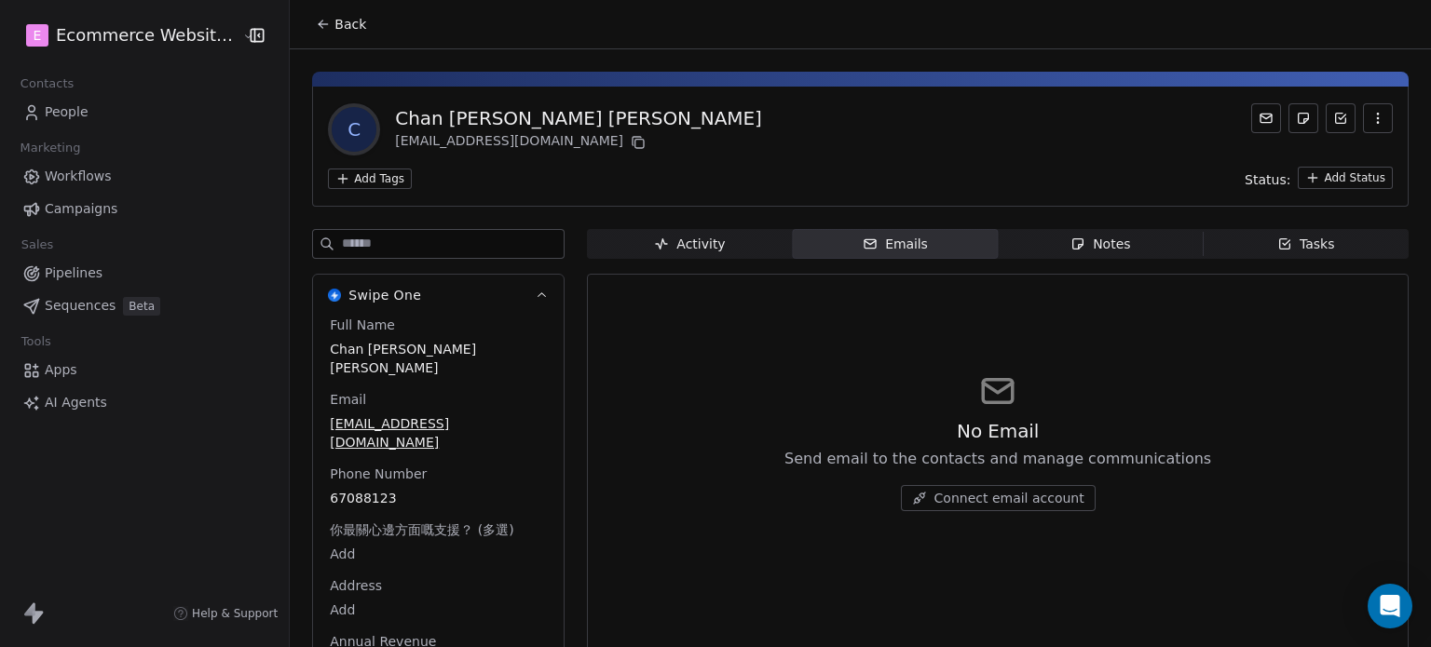
click at [708, 233] on span "Activity Activity" at bounding box center [689, 244] width 205 height 30
